Goal: Task Accomplishment & Management: Use online tool/utility

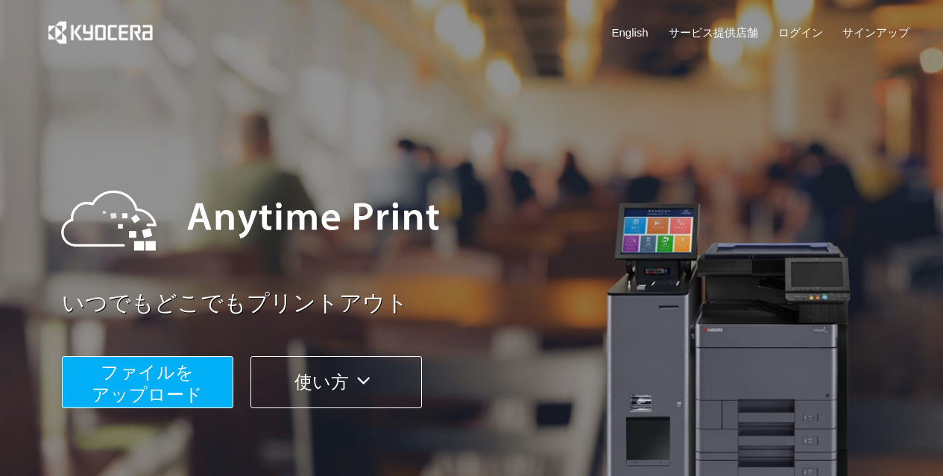
click at [166, 381] on span "ファイルを ​​アップロード" at bounding box center [147, 383] width 111 height 42
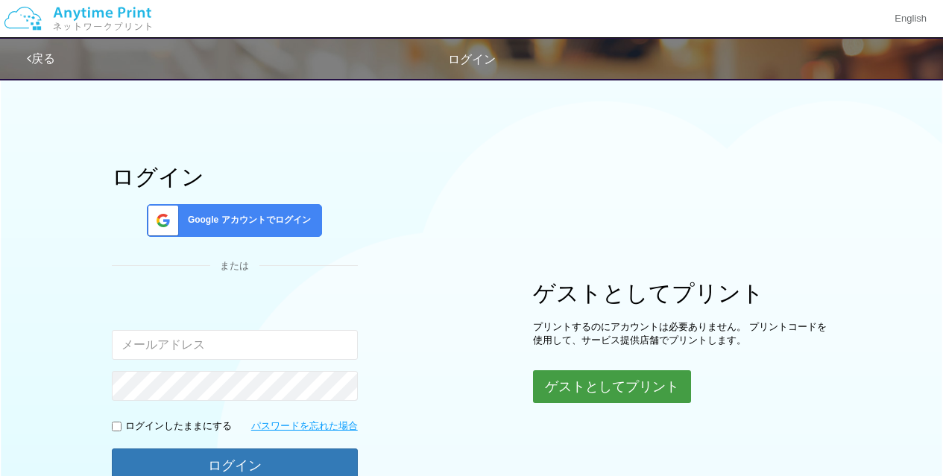
click at [602, 385] on button "ゲストとしてプリント" at bounding box center [612, 387] width 158 height 33
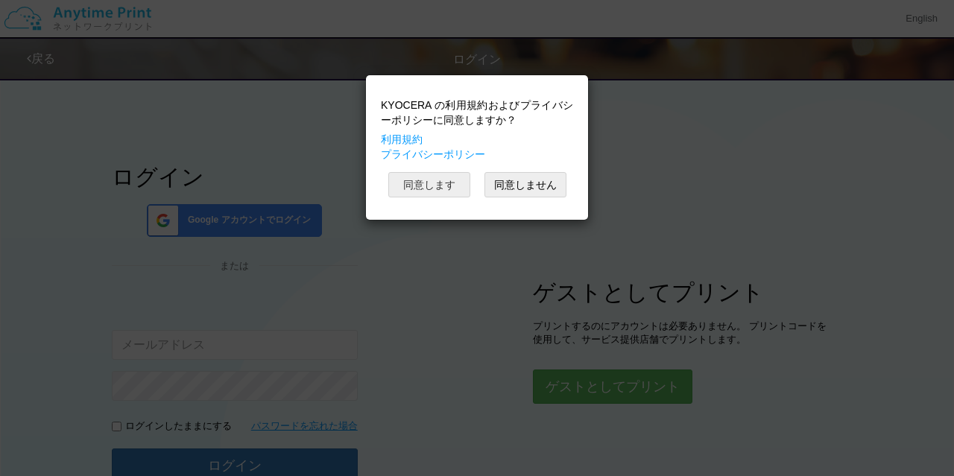
click at [437, 189] on button "同意します" at bounding box center [429, 184] width 82 height 25
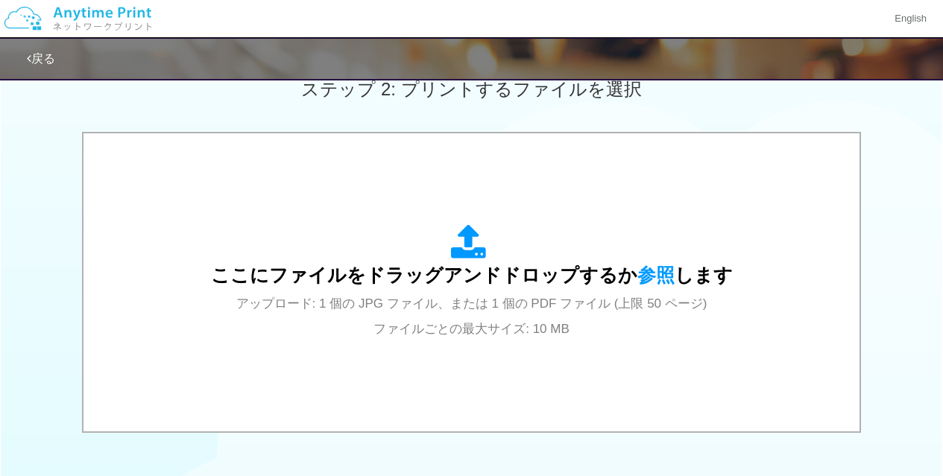
scroll to position [440, 0]
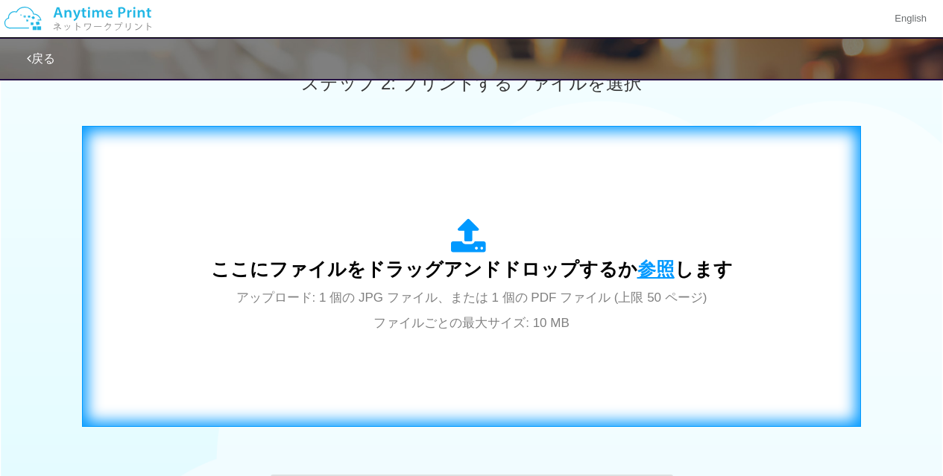
click at [648, 265] on span "参照" at bounding box center [655, 269] width 37 height 21
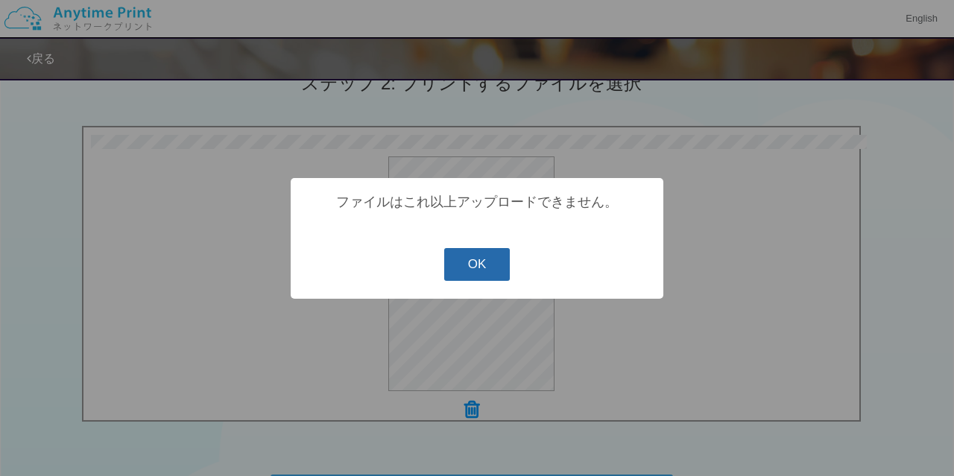
click at [467, 267] on button "OK" at bounding box center [477, 264] width 66 height 33
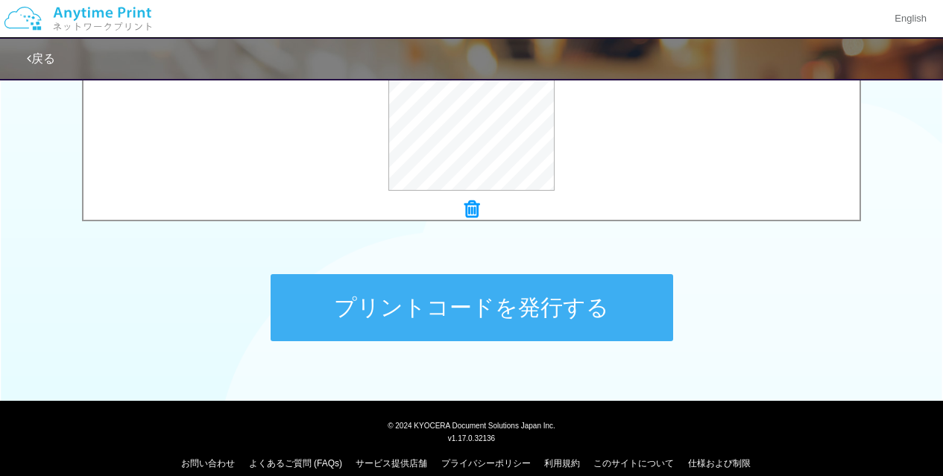
scroll to position [658, 0]
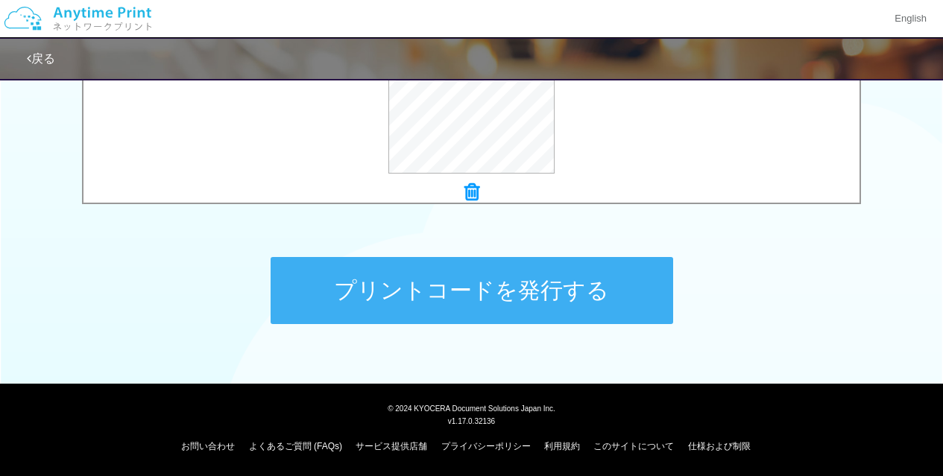
click at [463, 283] on button "プリントコードを発行する" at bounding box center [472, 290] width 403 height 67
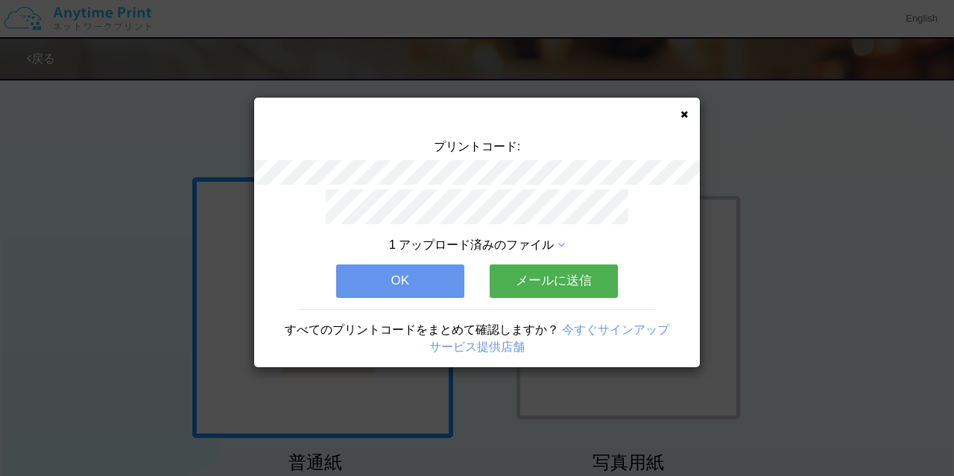
click at [683, 116] on icon at bounding box center [684, 115] width 7 height 10
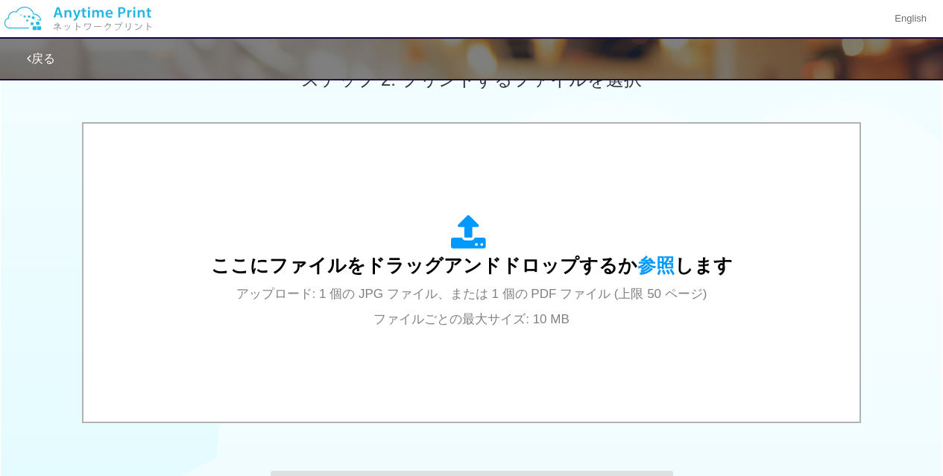
scroll to position [456, 0]
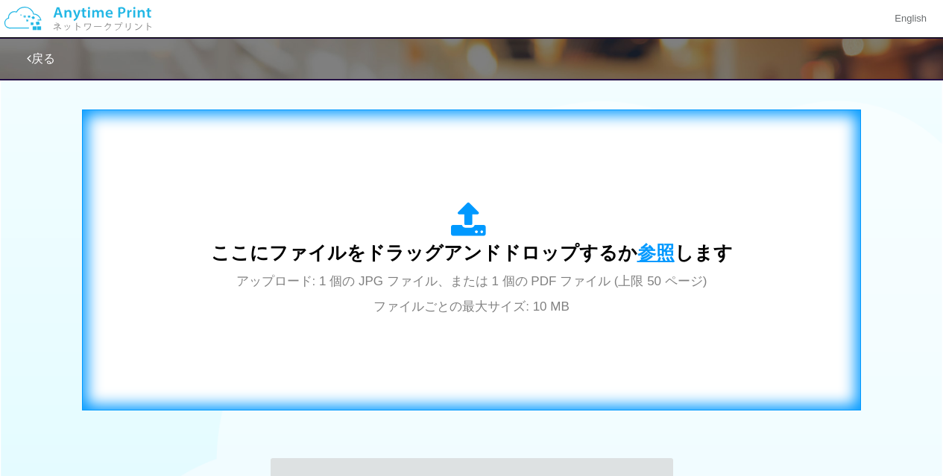
click at [651, 245] on span "参照" at bounding box center [655, 252] width 37 height 21
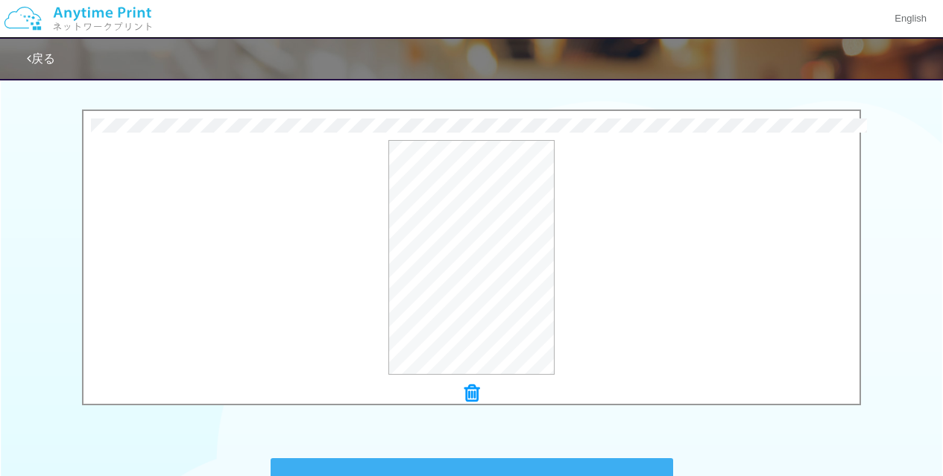
click at [872, 251] on div "0.2 MB 確認書2.pdf Check Error × 確認書2.pdf プレビュー" at bounding box center [471, 262] width 943 height 304
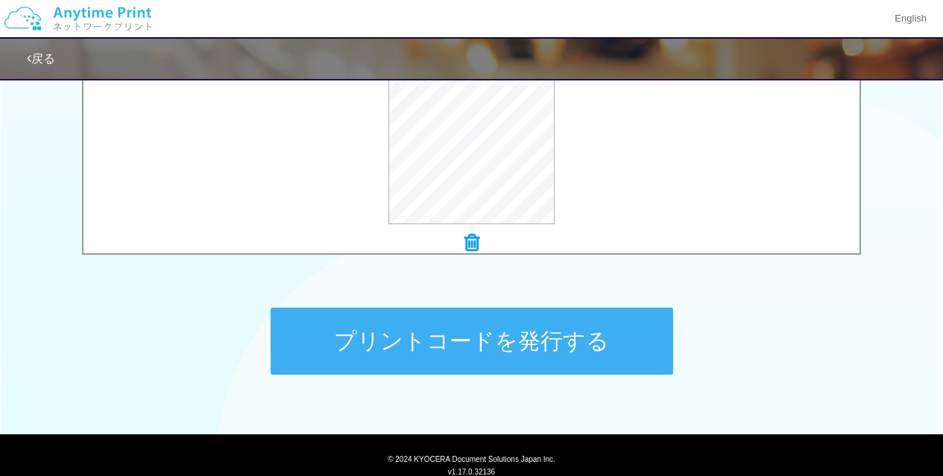
scroll to position [605, 0]
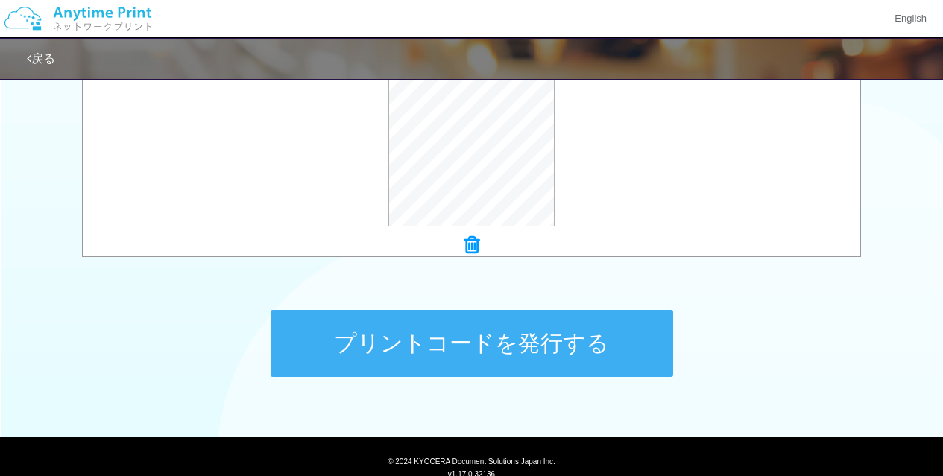
click at [453, 349] on button "プリントコードを発行する" at bounding box center [472, 343] width 403 height 67
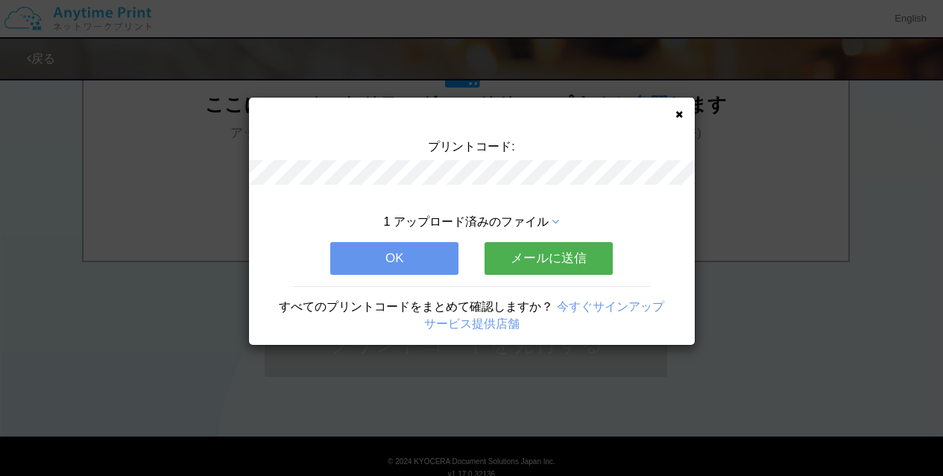
scroll to position [0, 0]
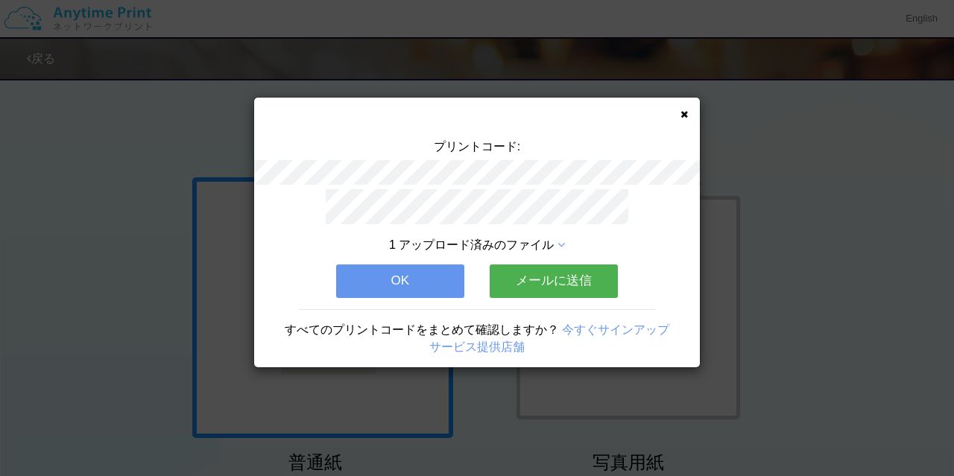
click at [683, 116] on icon at bounding box center [684, 115] width 7 height 10
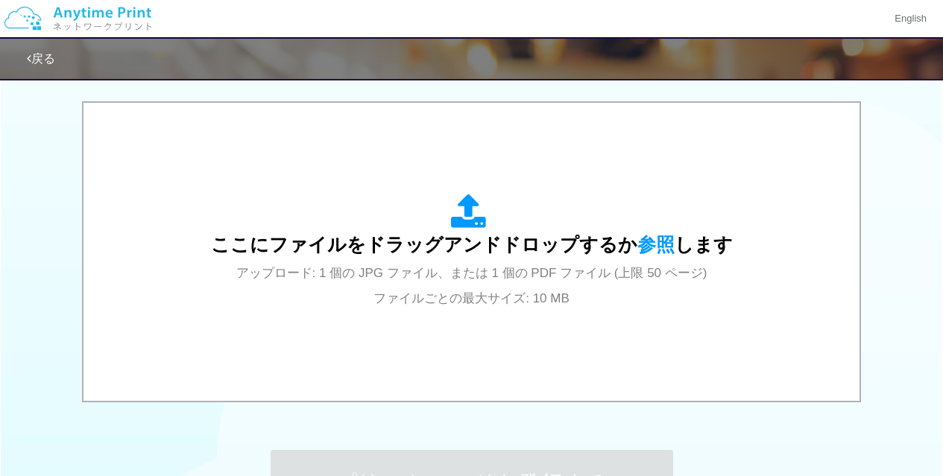
scroll to position [473, 0]
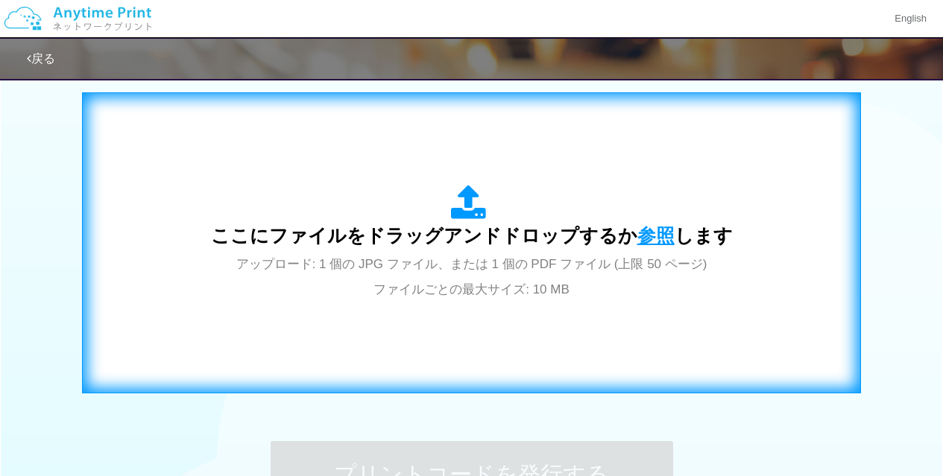
click at [637, 233] on span "参照" at bounding box center [655, 235] width 37 height 21
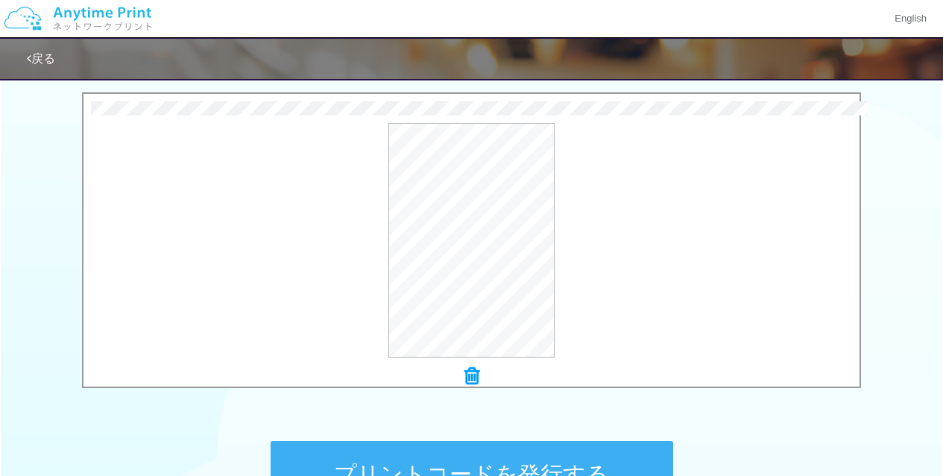
click at [505, 459] on button "プリントコードを発行する" at bounding box center [472, 474] width 403 height 67
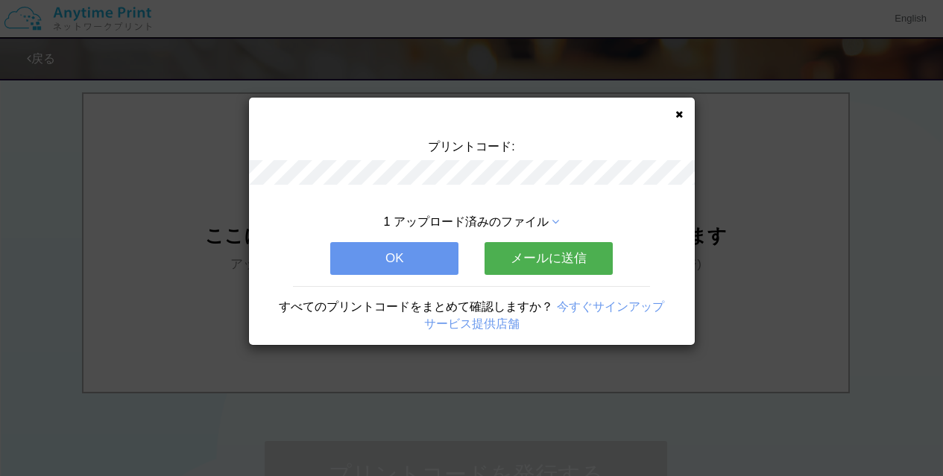
scroll to position [0, 0]
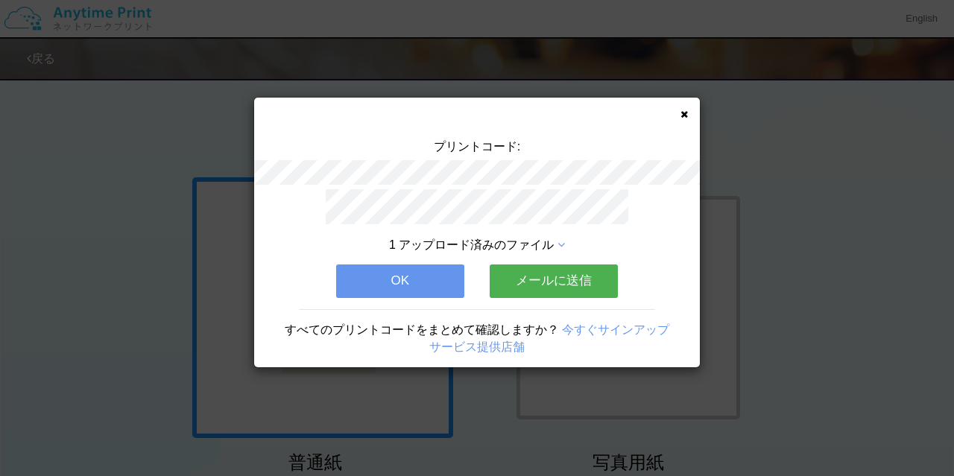
click at [682, 112] on icon at bounding box center [684, 115] width 7 height 10
